Goal: Transaction & Acquisition: Book appointment/travel/reservation

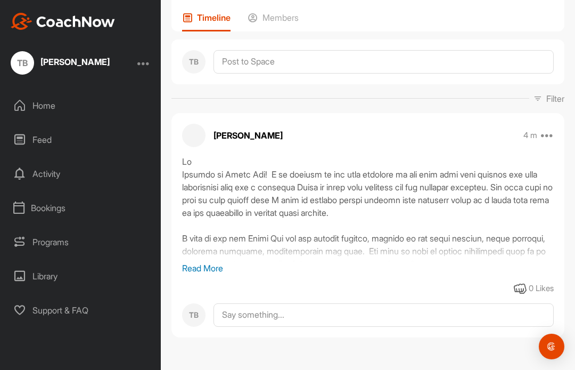
scroll to position [79, 0]
click at [210, 265] on p "Read More" at bounding box center [368, 268] width 372 height 13
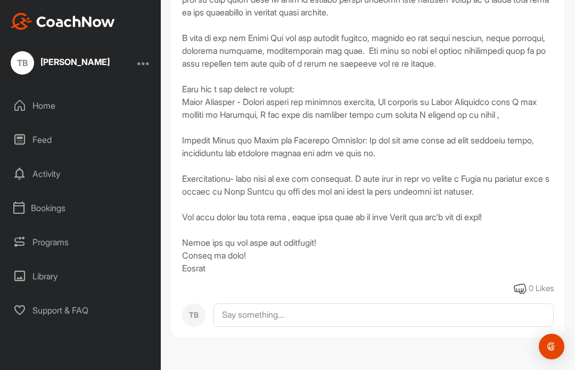
scroll to position [280, 0]
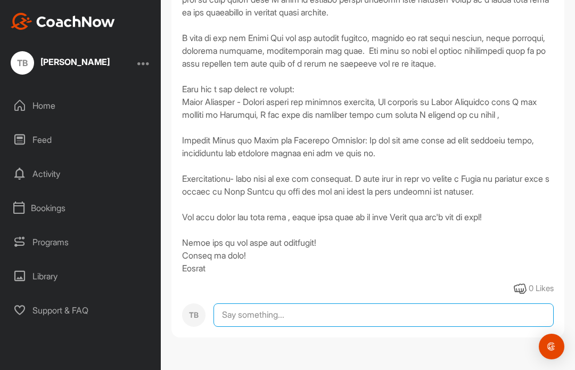
click at [318, 315] on textarea at bounding box center [384, 314] width 340 height 23
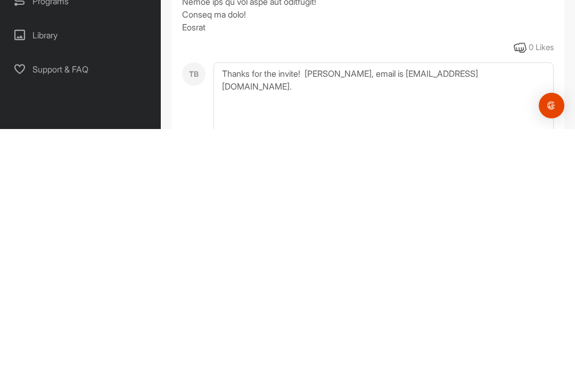
click at [549, 340] on img "Open Intercom Messenger" at bounding box center [552, 346] width 13 height 13
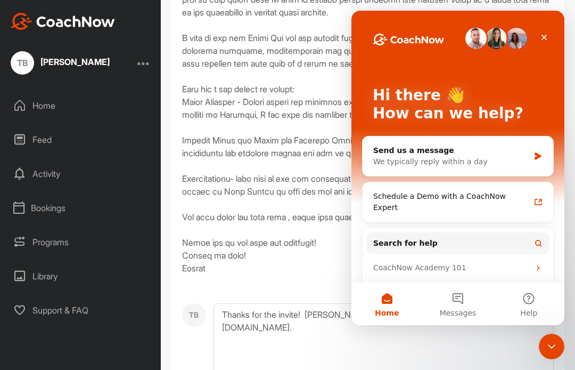
scroll to position [0, 0]
click at [544, 34] on icon "Close" at bounding box center [544, 37] width 9 height 9
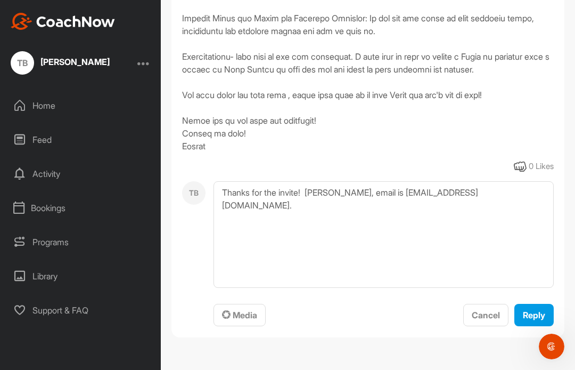
scroll to position [402, 0]
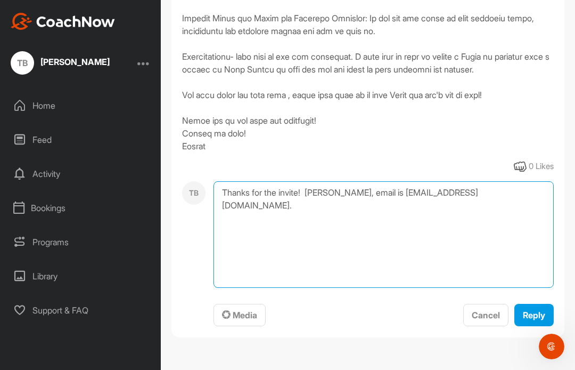
click at [343, 188] on textarea "Thanks for the invite! [PERSON_NAME], email is [EMAIL_ADDRESS][DOMAIN_NAME]." at bounding box center [384, 234] width 340 height 107
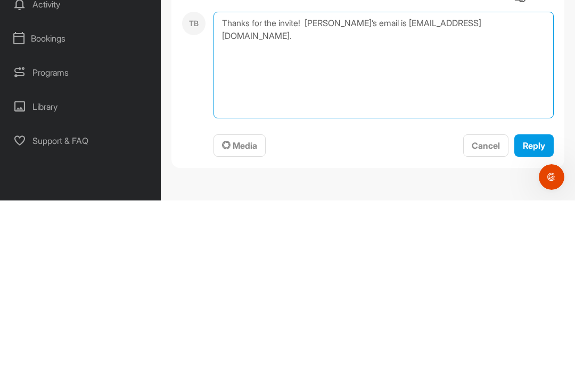
click at [515, 181] on textarea "Thanks for the invite! [PERSON_NAME]’s email is [EMAIL_ADDRESS][DOMAIN_NAME]." at bounding box center [384, 234] width 340 height 107
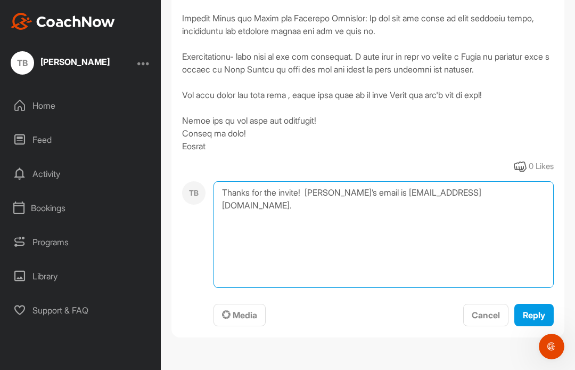
type textarea "Thanks for the invite! [PERSON_NAME]’s email is [EMAIL_ADDRESS][DOMAIN_NAME]."
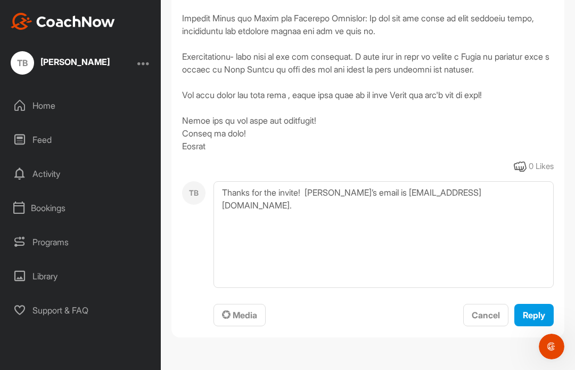
click at [544, 318] on span "Reply" at bounding box center [534, 315] width 22 height 11
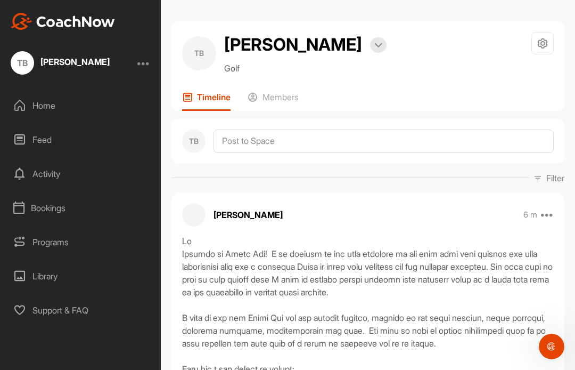
scroll to position [0, 0]
click at [36, 107] on div "Home" at bounding box center [81, 105] width 150 height 27
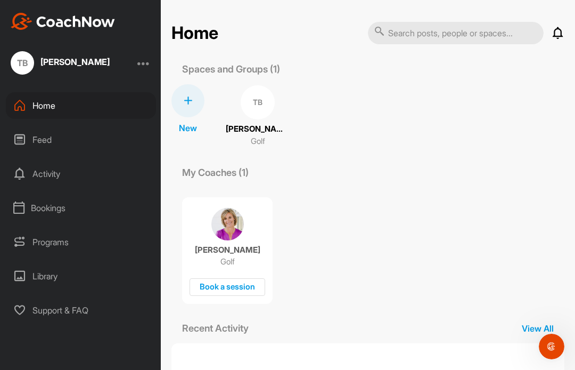
click at [232, 285] on div "Book a session" at bounding box center [228, 287] width 76 height 18
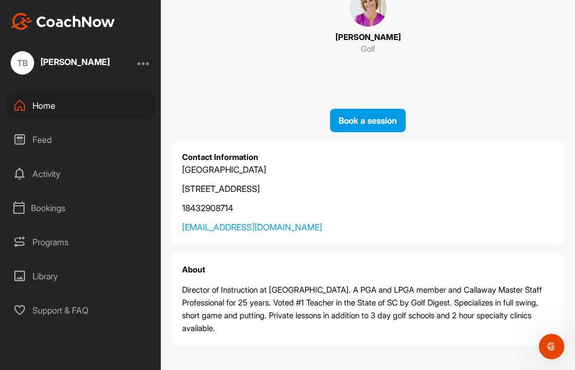
scroll to position [32, 0]
click at [372, 119] on span "Book a session" at bounding box center [368, 121] width 59 height 11
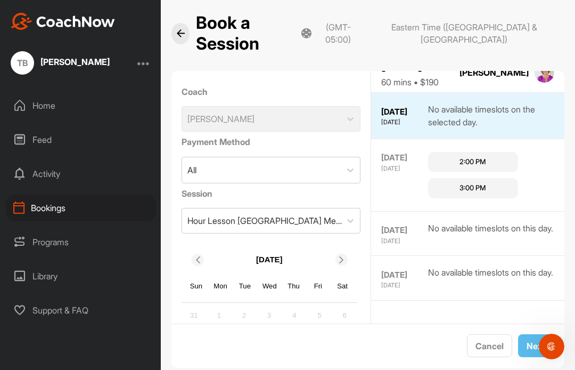
scroll to position [11, 0]
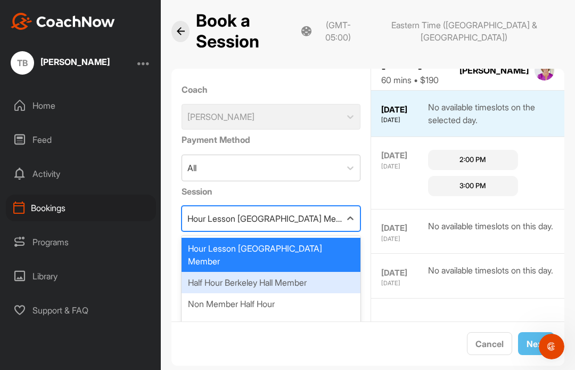
click at [283, 272] on div "Half Hour Berkeley Hall Member" at bounding box center [272, 282] width 180 height 21
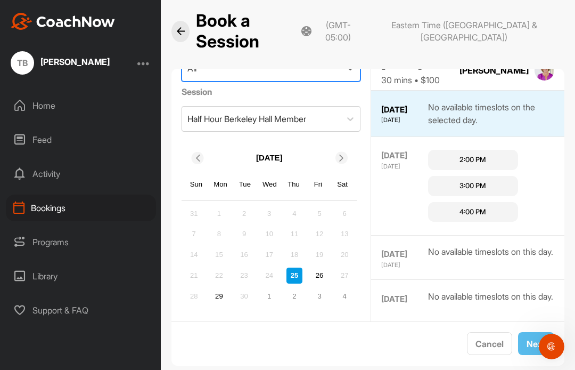
scroll to position [0, 0]
click at [24, 141] on icon at bounding box center [19, 139] width 13 height 13
